Goal: Task Accomplishment & Management: Complete application form

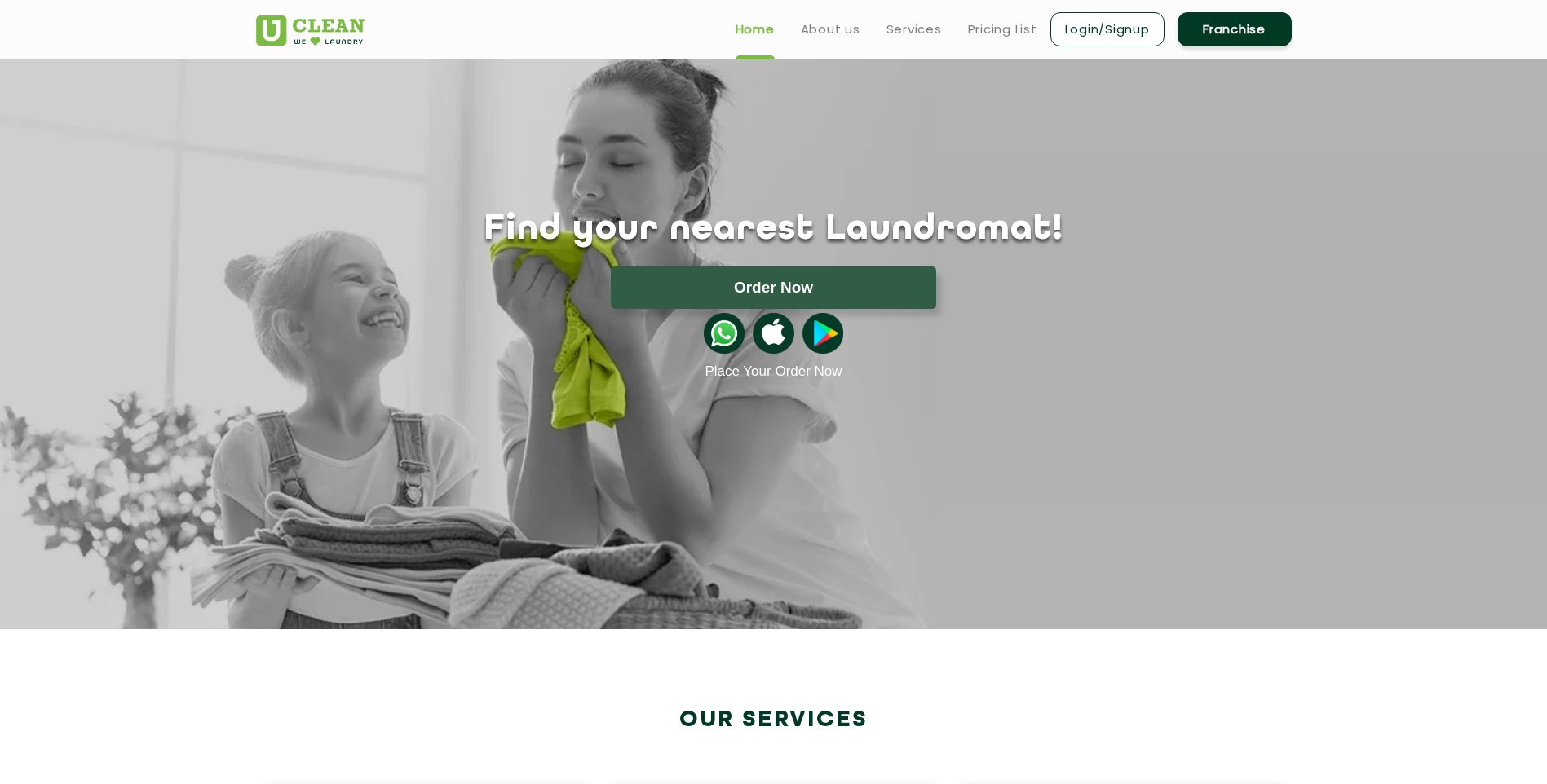
click at [1089, 30] on link "Login/Signup" at bounding box center [1108, 30] width 114 height 34
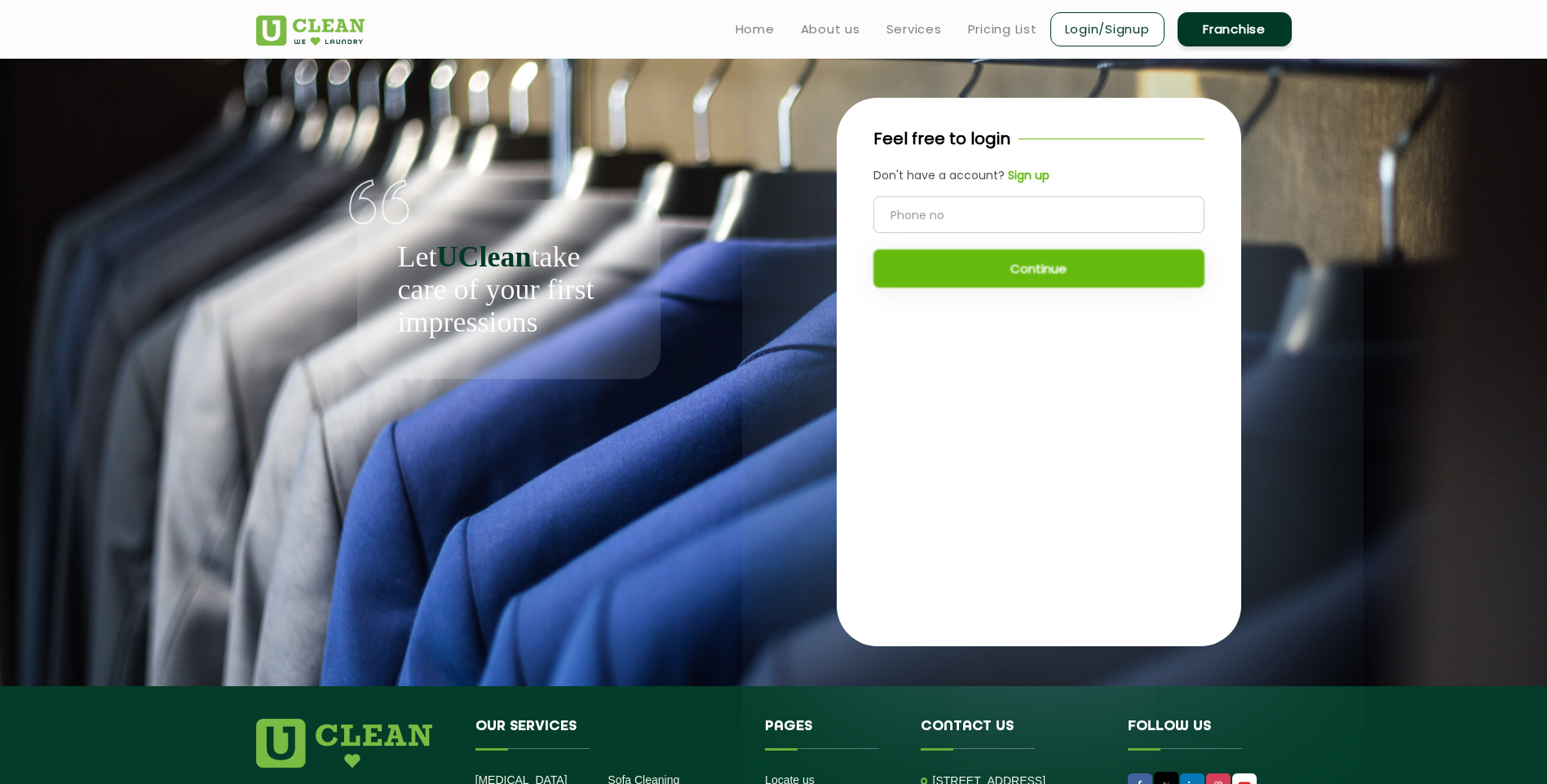
click at [518, 262] on b "UClean" at bounding box center [483, 256] width 94 height 32
click at [903, 212] on input "tel" at bounding box center [1039, 214] width 331 height 37
click at [954, 411] on div "Feel free to login Don't have a account? Sign up Continue" at bounding box center [1039, 372] width 404 height 549
click at [970, 204] on input "tel" at bounding box center [1039, 214] width 331 height 37
click at [1008, 176] on b "Sign up" at bounding box center [1029, 174] width 42 height 16
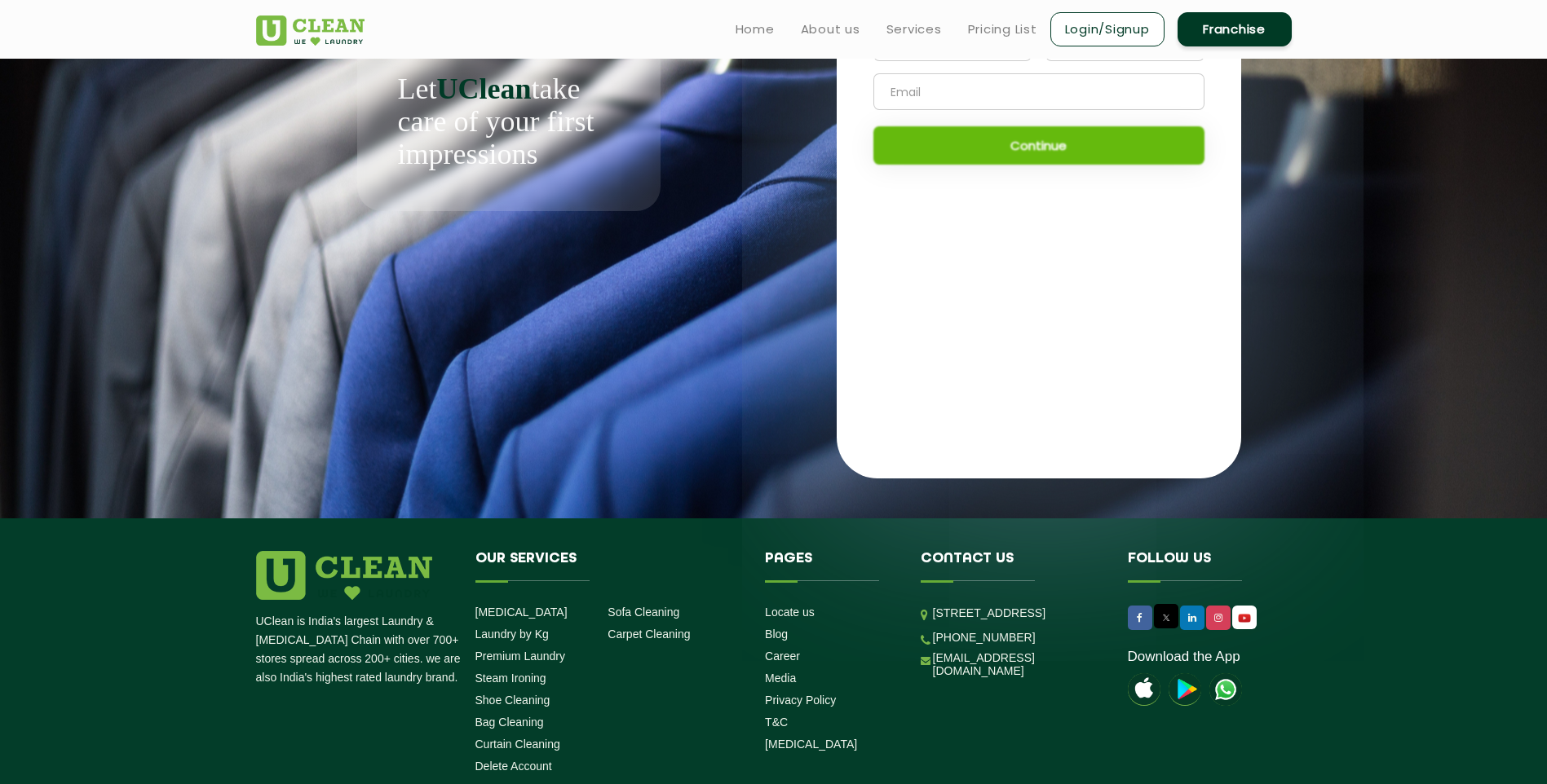
scroll to position [218, 0]
